Goal: Transaction & Acquisition: Subscribe to service/newsletter

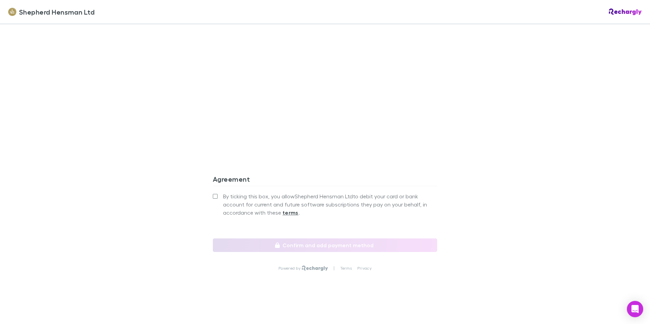
scroll to position [561, 0]
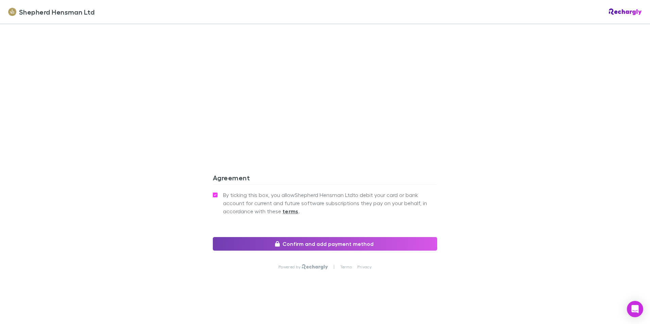
click at [335, 246] on button "Confirm and add payment method" at bounding box center [325, 244] width 224 height 14
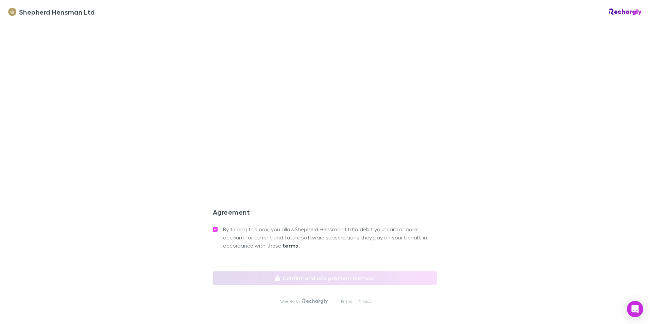
scroll to position [527, 0]
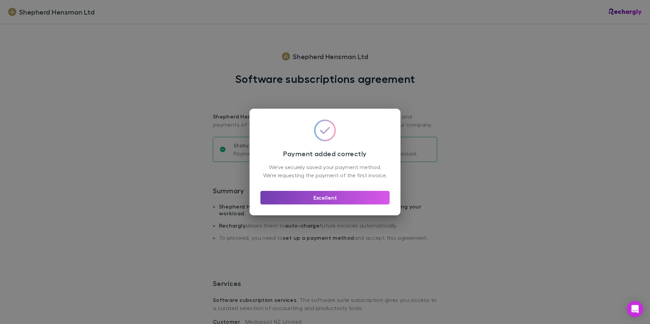
click at [324, 201] on button "Excellent" at bounding box center [324, 198] width 129 height 14
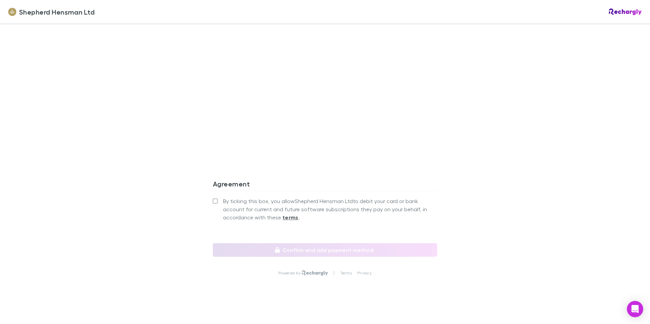
scroll to position [561, 0]
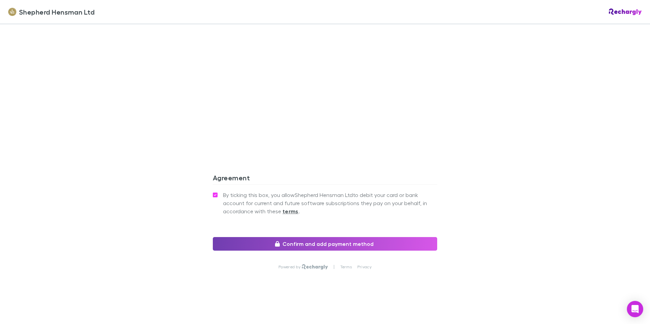
click at [308, 243] on button "Confirm and add payment method" at bounding box center [325, 244] width 224 height 14
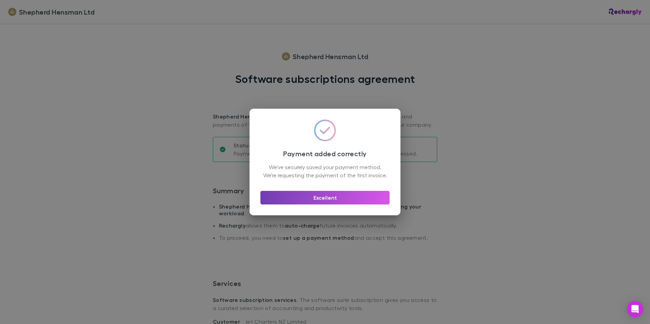
drag, startPoint x: 321, startPoint y: 199, endPoint x: 289, endPoint y: 204, distance: 32.7
click at [321, 199] on button "Excellent" at bounding box center [324, 198] width 129 height 14
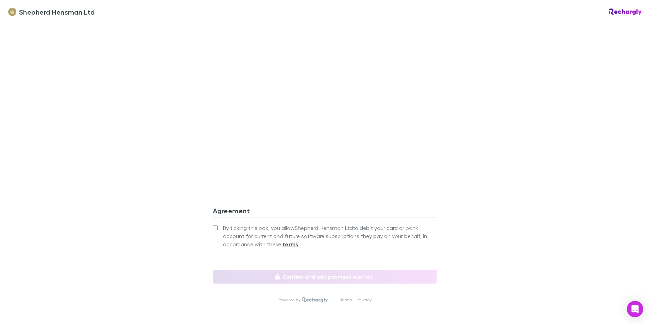
scroll to position [569, 0]
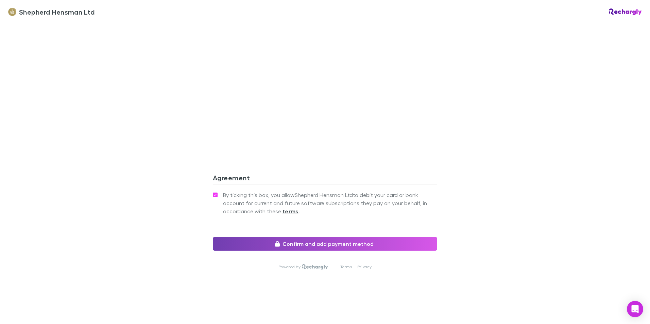
click at [328, 243] on button "Confirm and add payment method" at bounding box center [325, 244] width 224 height 14
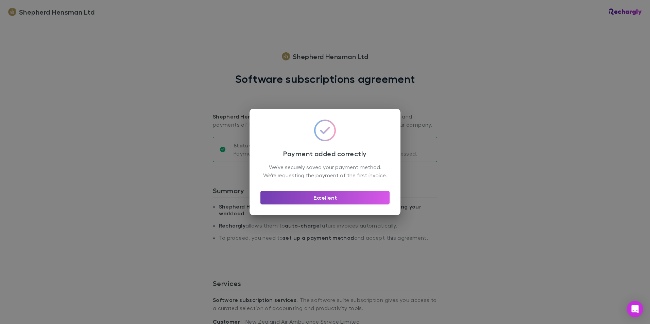
click at [328, 203] on button "Excellent" at bounding box center [324, 198] width 129 height 14
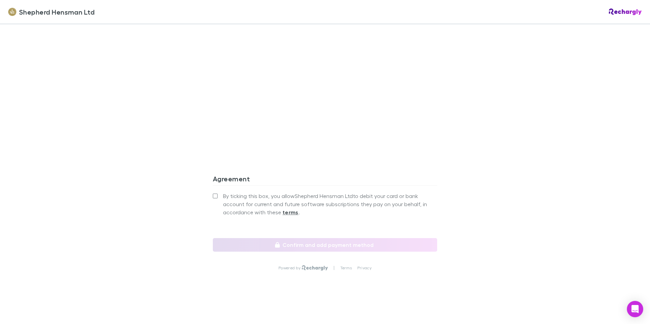
scroll to position [561, 0]
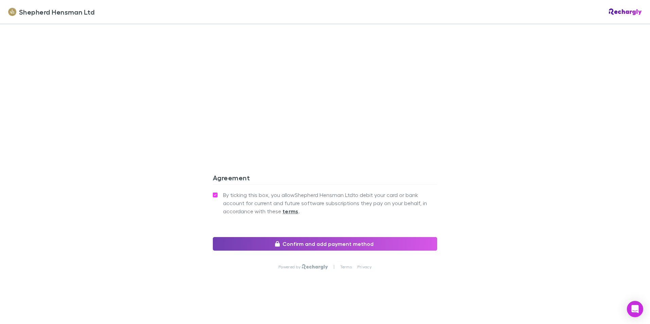
click at [310, 243] on button "Confirm and add payment method" at bounding box center [325, 244] width 224 height 14
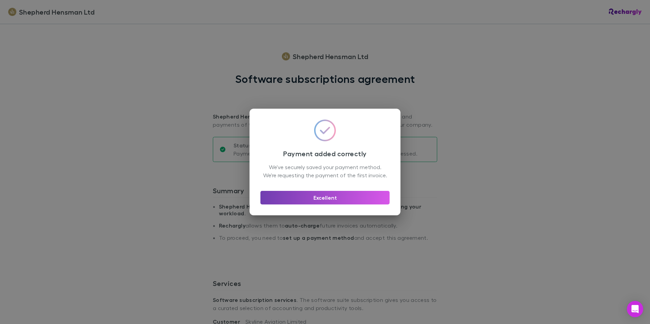
click at [328, 199] on button "Excellent" at bounding box center [324, 198] width 129 height 14
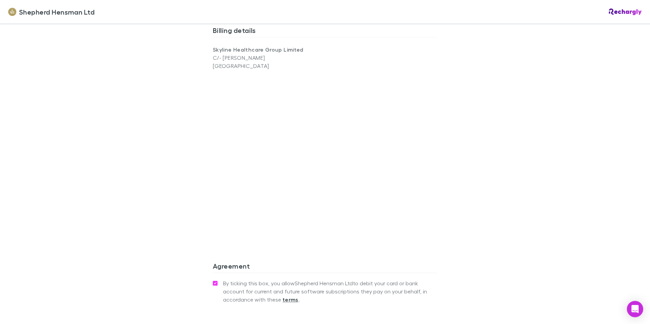
scroll to position [553, 0]
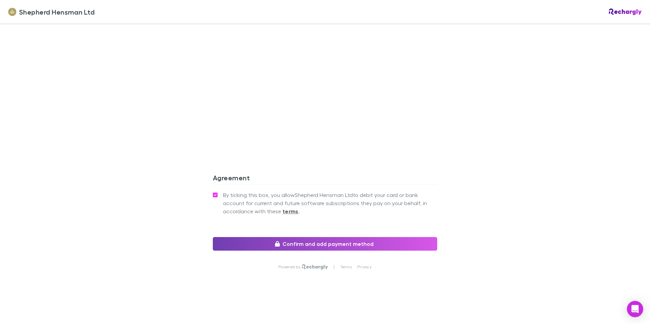
click at [310, 244] on button "Confirm and add payment method" at bounding box center [325, 244] width 224 height 14
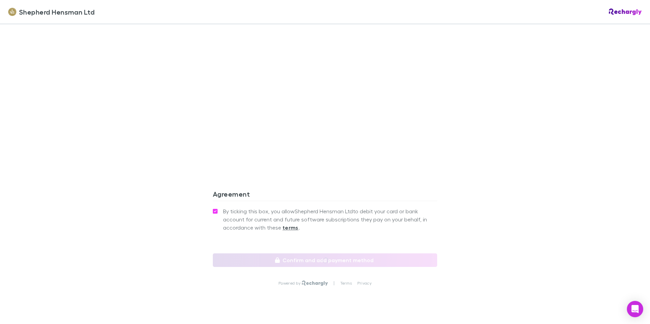
scroll to position [561, 0]
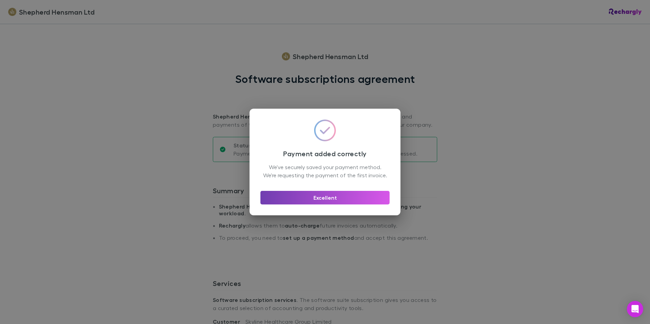
click at [326, 201] on button "Excellent" at bounding box center [324, 198] width 129 height 14
